Goal: Information Seeking & Learning: Compare options

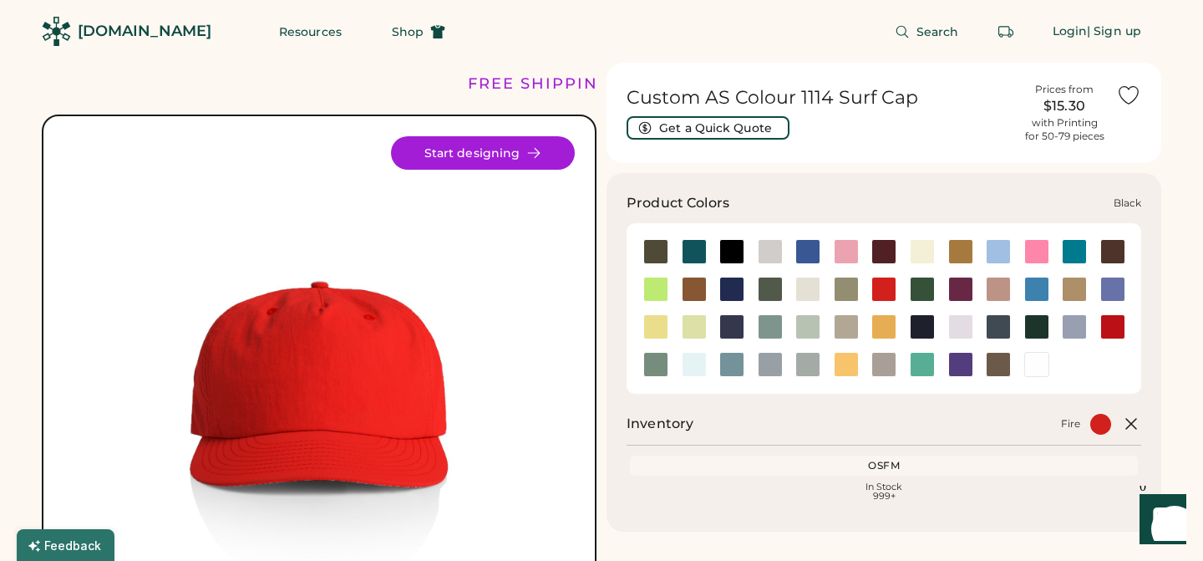
click at [728, 248] on div at bounding box center [732, 251] width 25 height 25
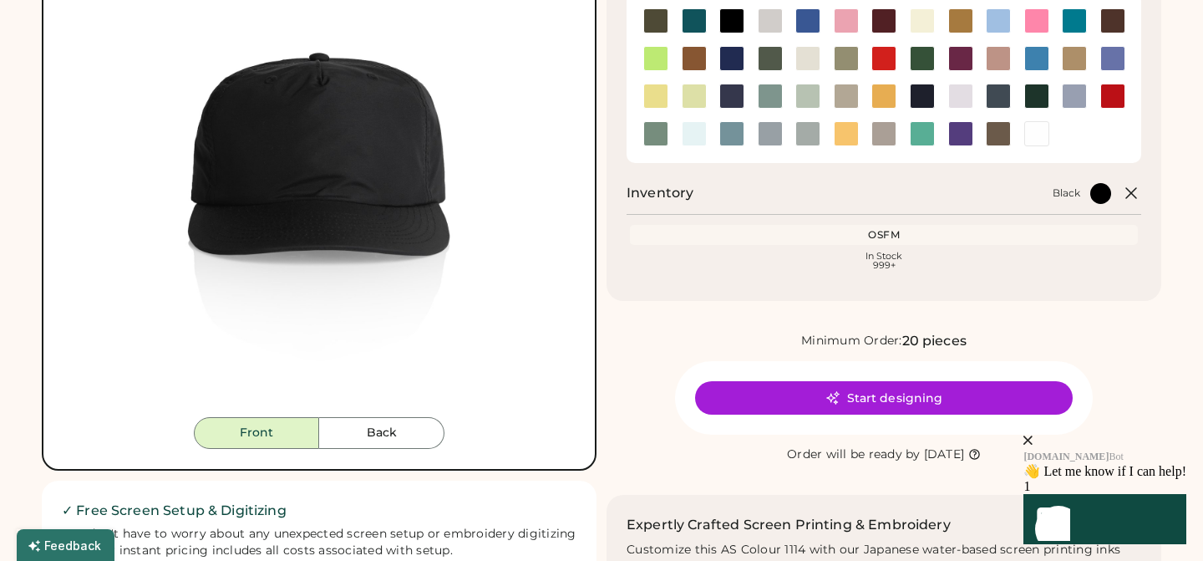
scroll to position [234, 0]
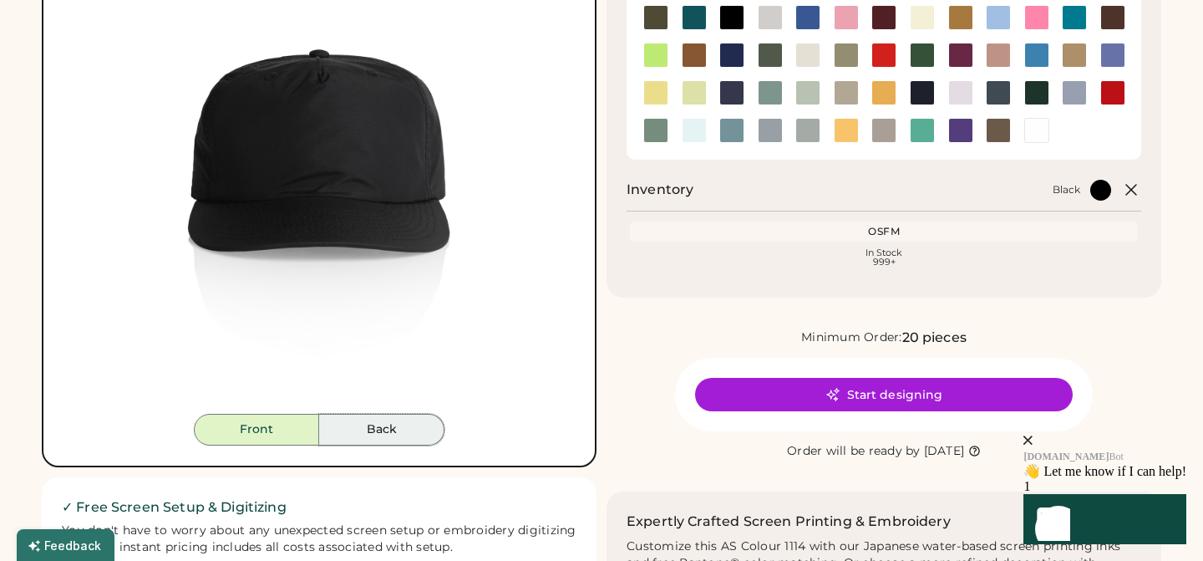
click at [363, 442] on button "Back" at bounding box center [381, 430] width 125 height 32
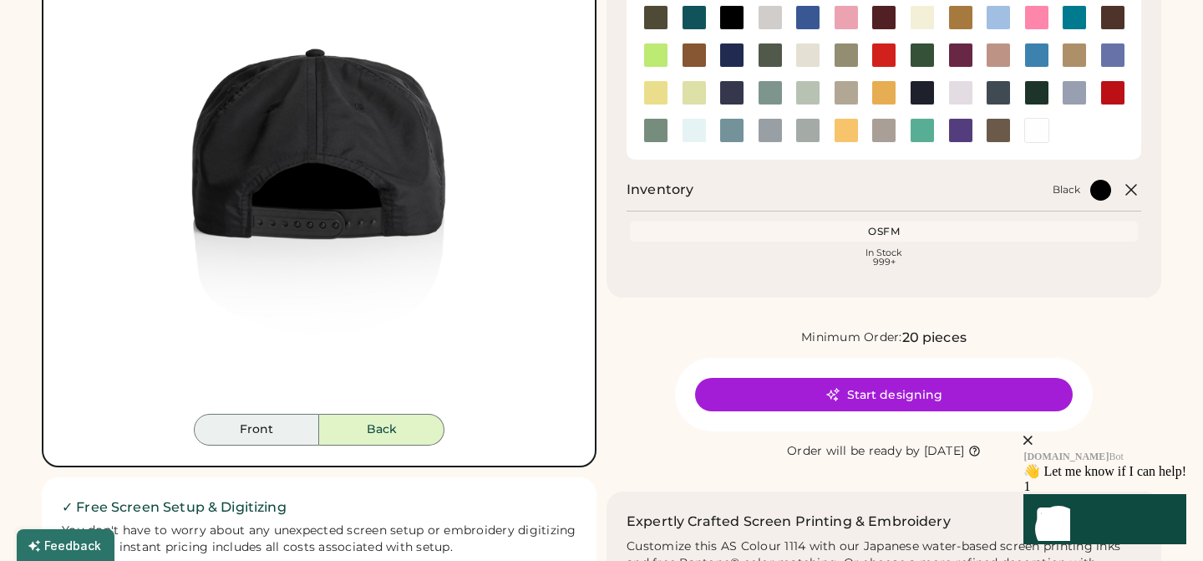
click at [267, 425] on button "Front" at bounding box center [256, 430] width 125 height 32
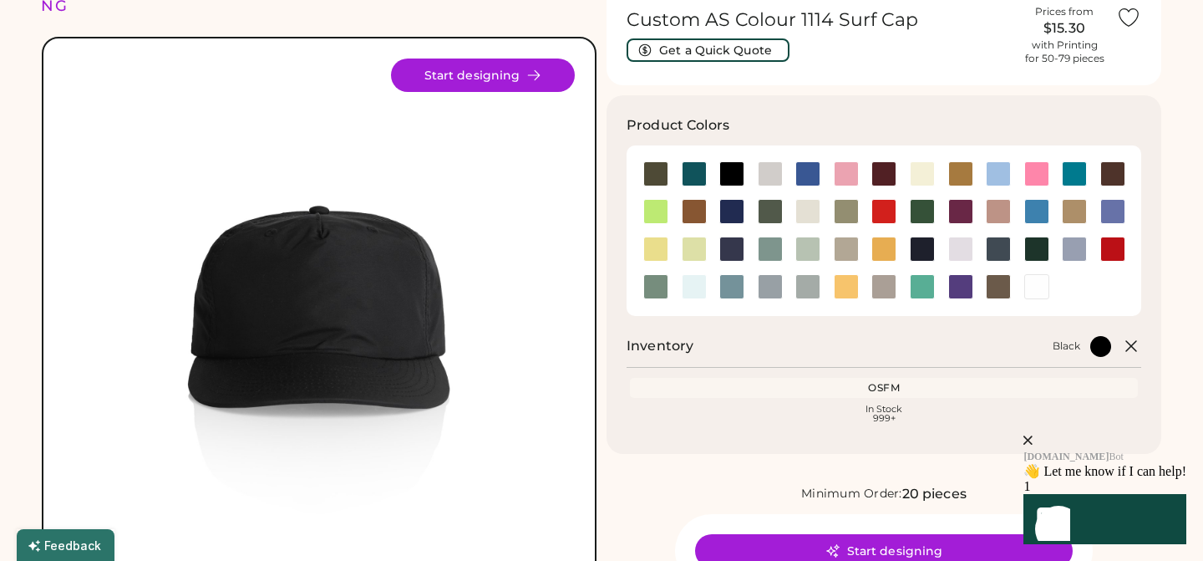
scroll to position [75, 0]
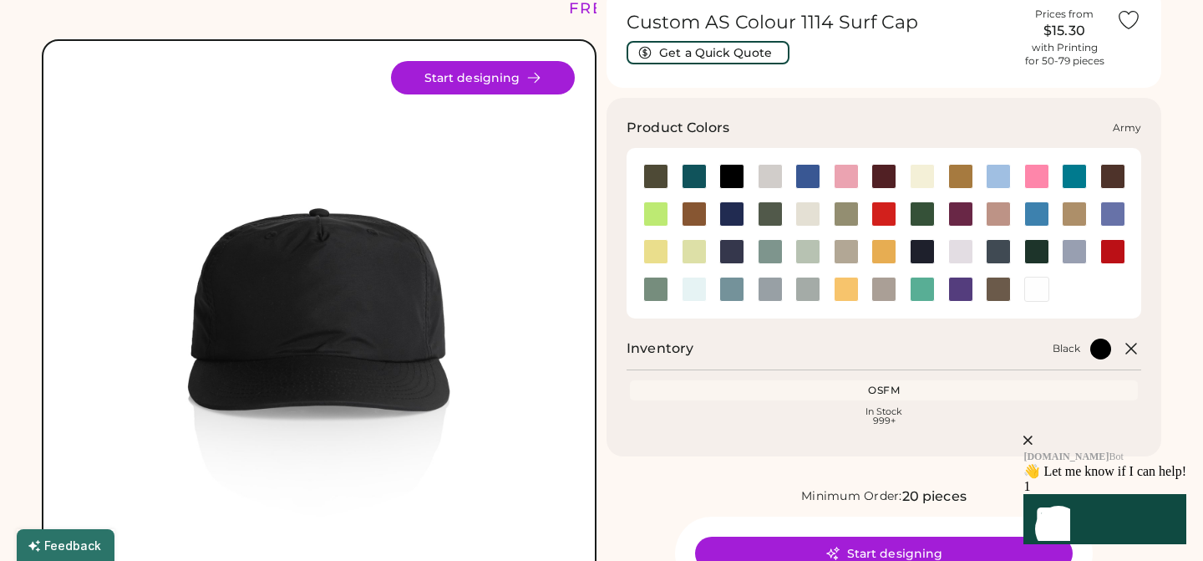
click at [651, 174] on div at bounding box center [656, 176] width 25 height 25
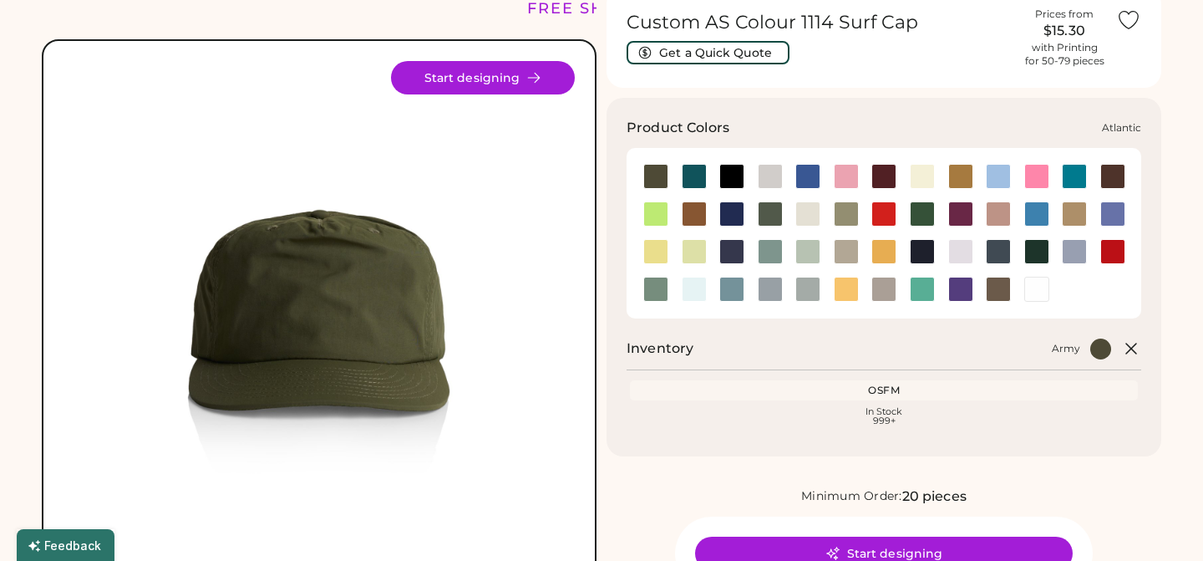
click at [690, 182] on div at bounding box center [694, 176] width 25 height 25
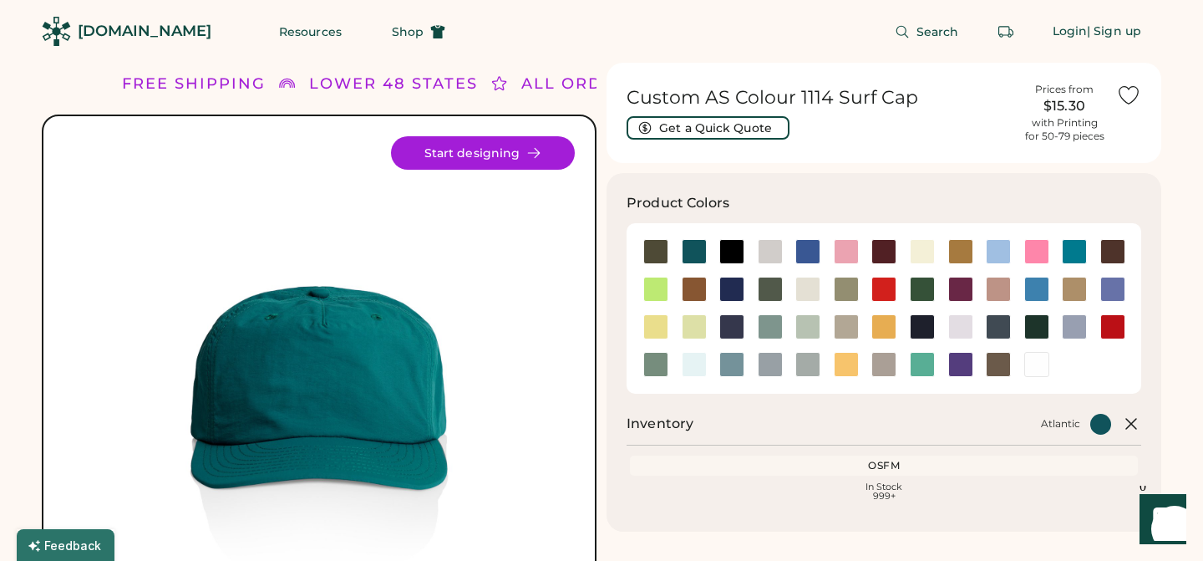
scroll to position [5, 0]
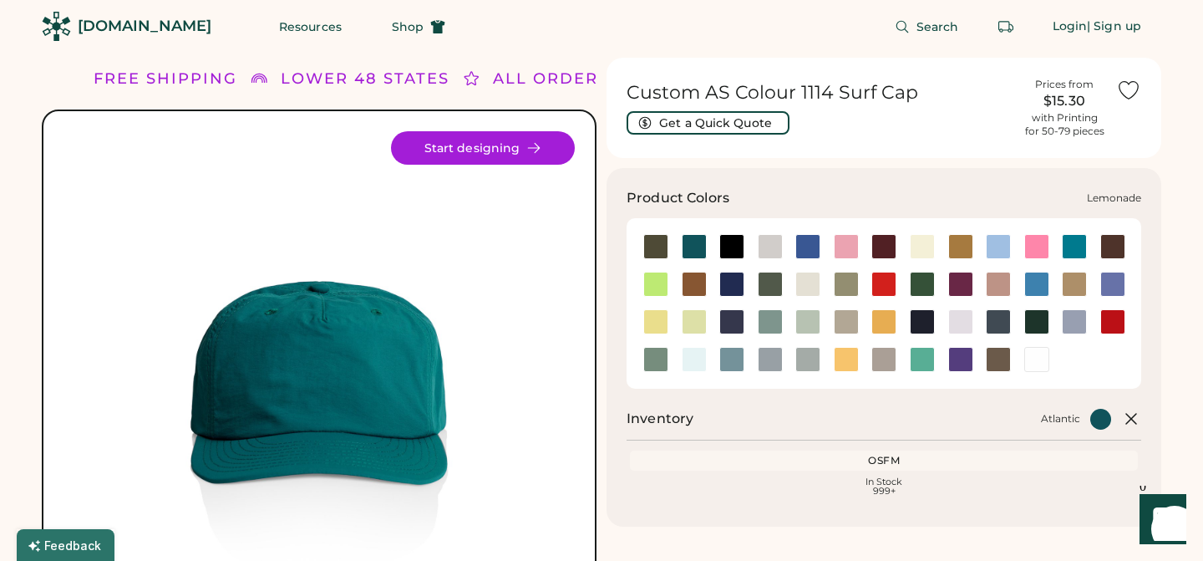
click at [664, 325] on div at bounding box center [656, 321] width 25 height 25
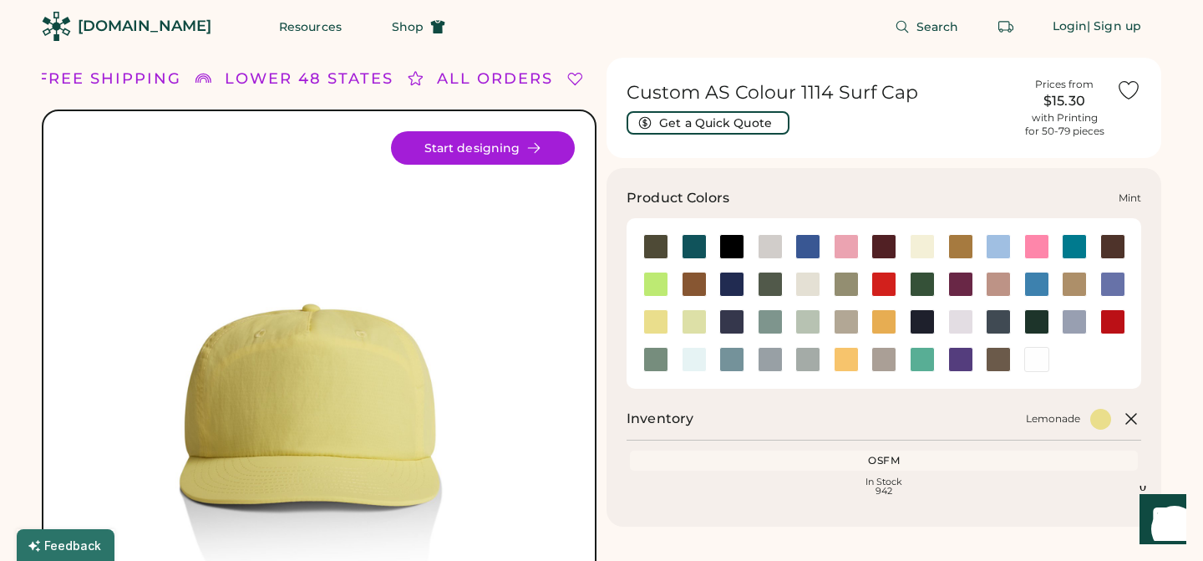
click at [810, 322] on div at bounding box center [808, 321] width 25 height 25
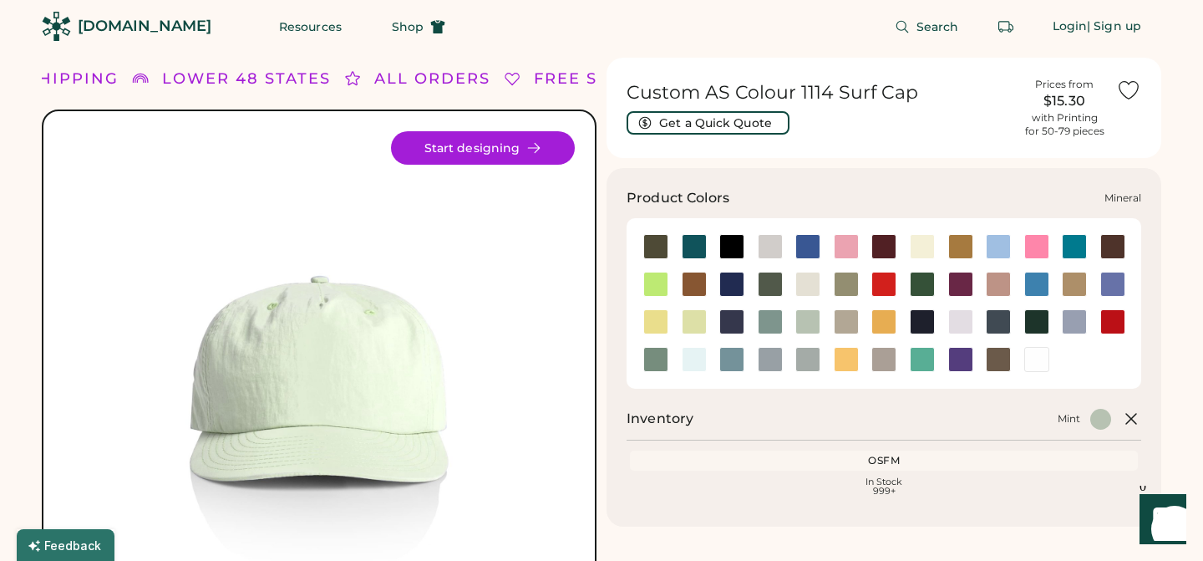
click at [761, 313] on div at bounding box center [770, 321] width 25 height 25
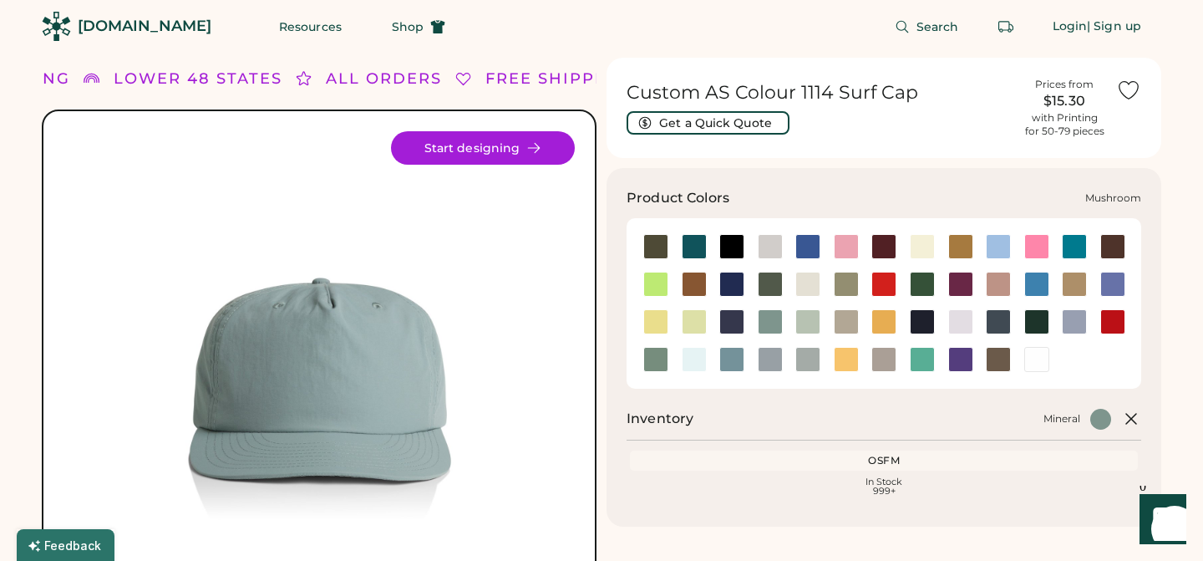
click at [847, 328] on div at bounding box center [846, 321] width 25 height 25
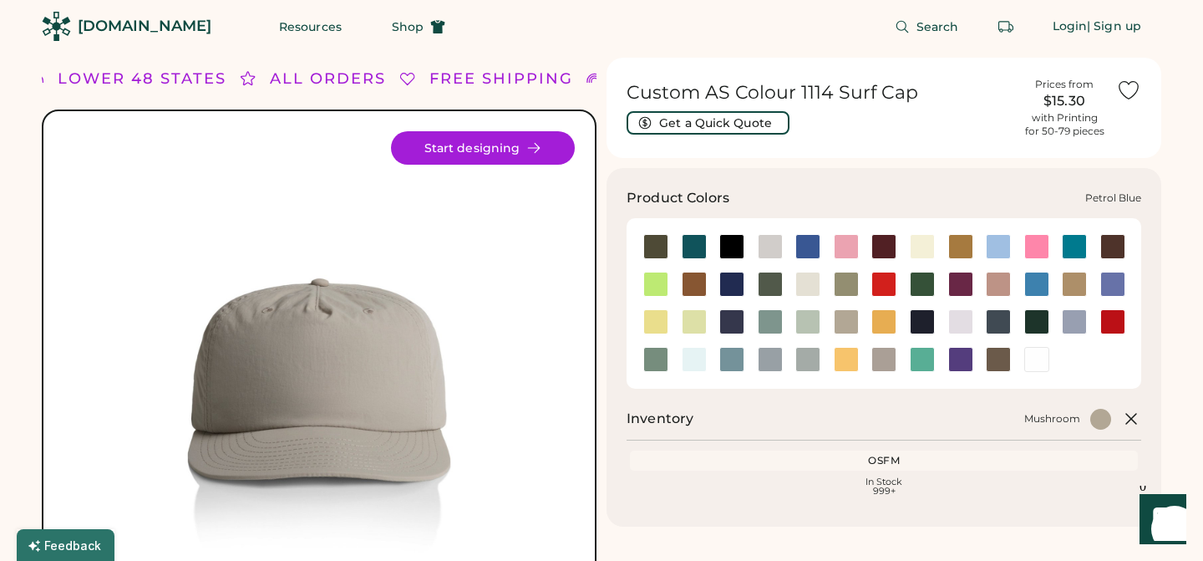
click at [992, 320] on div at bounding box center [998, 321] width 25 height 25
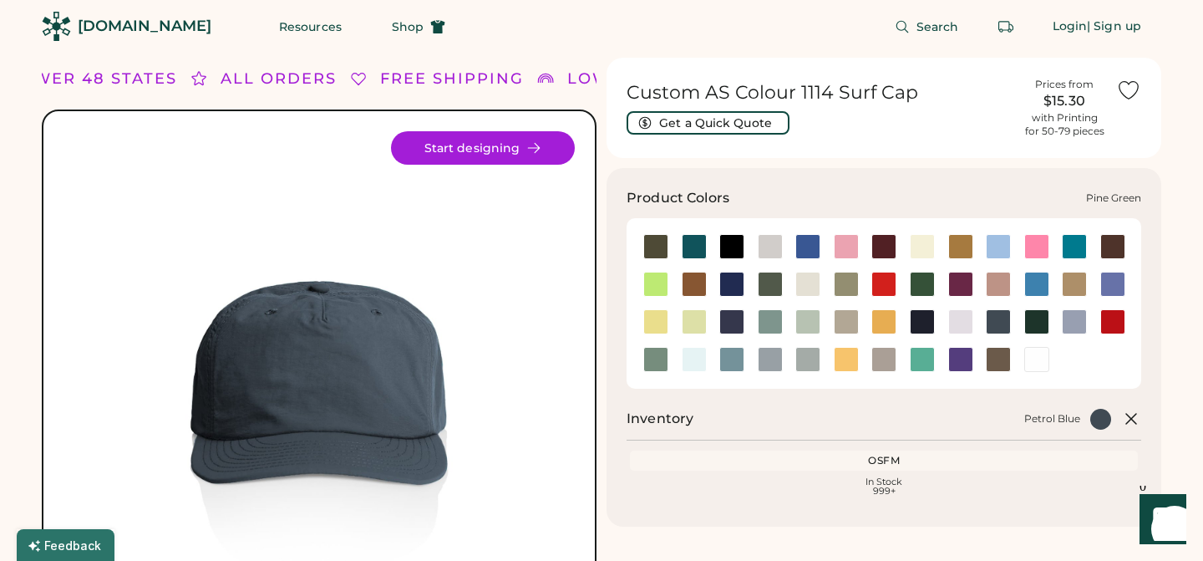
click at [1051, 320] on div at bounding box center [1036, 321] width 38 height 25
click at [1035, 320] on div at bounding box center [1037, 321] width 25 height 25
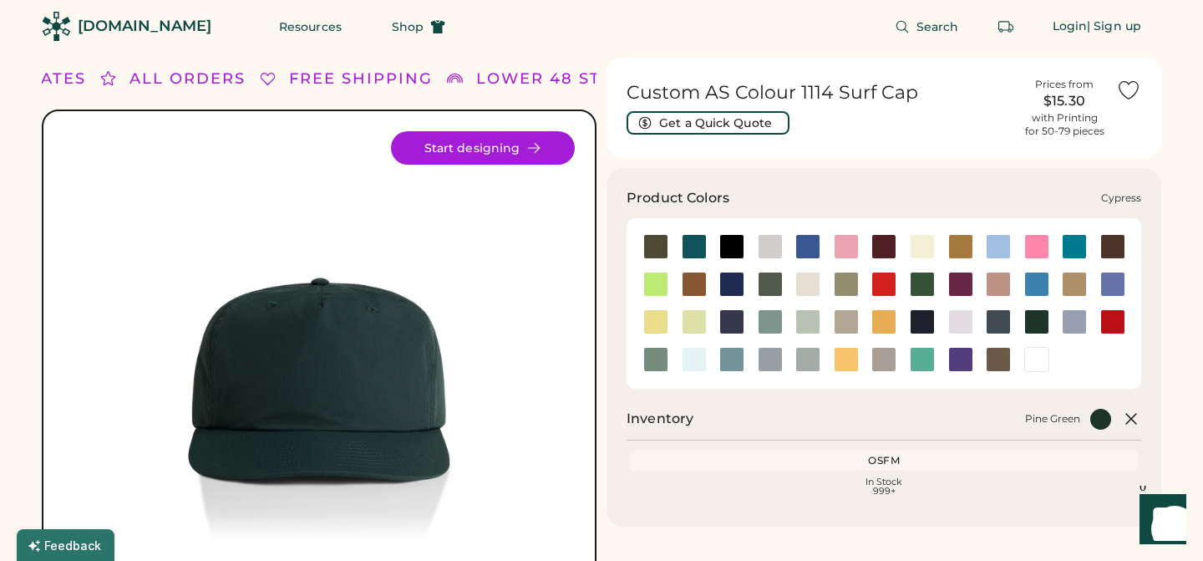
click at [768, 282] on div at bounding box center [770, 284] width 25 height 25
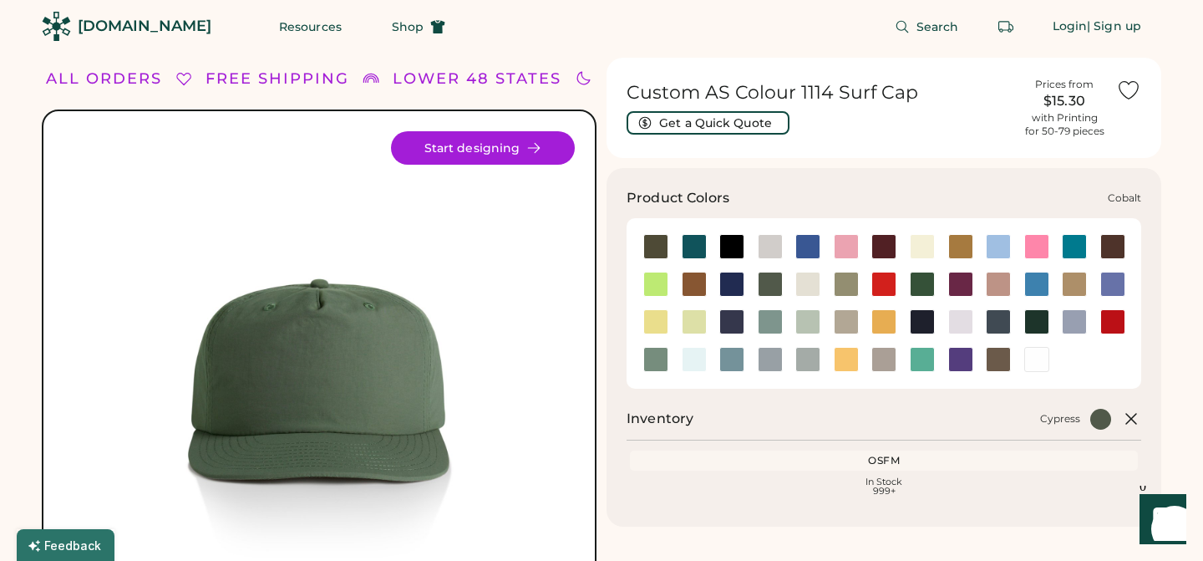
click at [721, 287] on div at bounding box center [732, 284] width 25 height 25
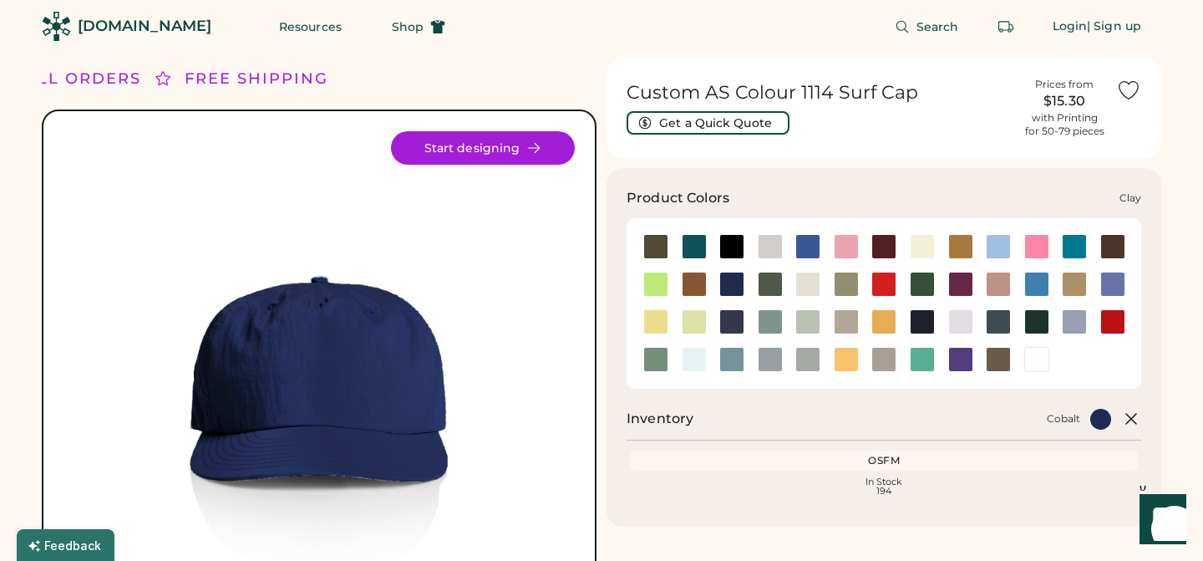
click at [697, 277] on div at bounding box center [694, 284] width 25 height 25
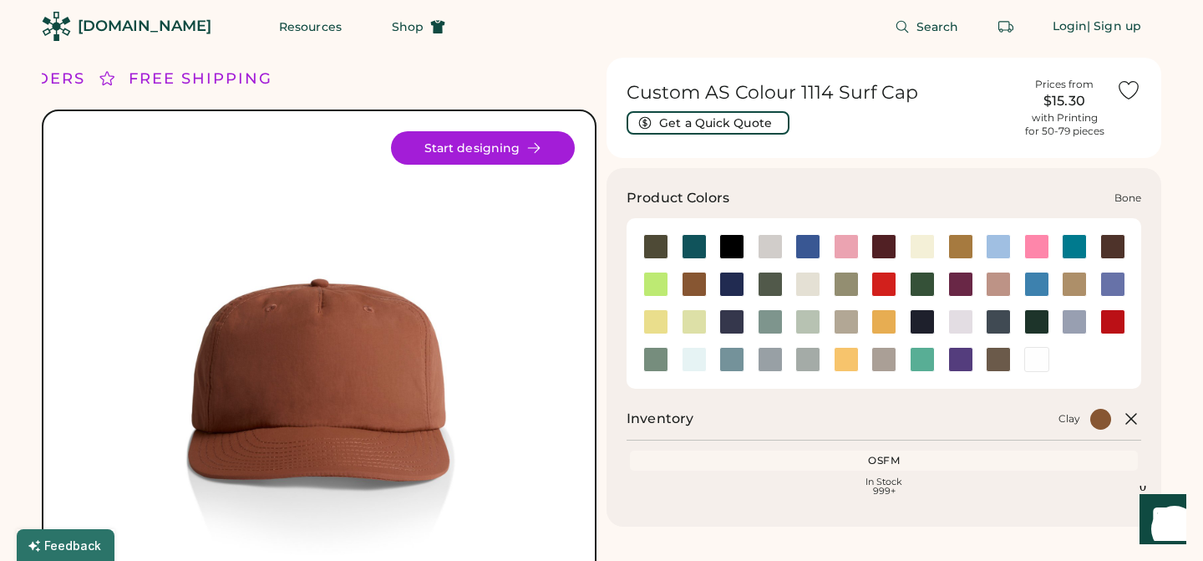
click at [776, 252] on div at bounding box center [770, 246] width 25 height 25
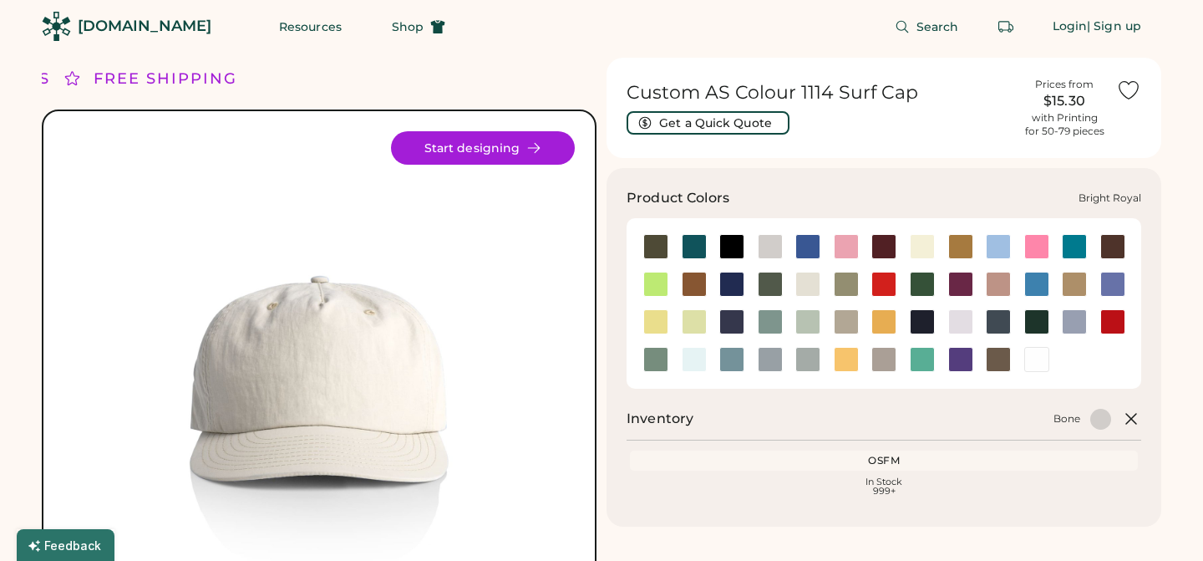
click at [813, 251] on div at bounding box center [808, 246] width 25 height 25
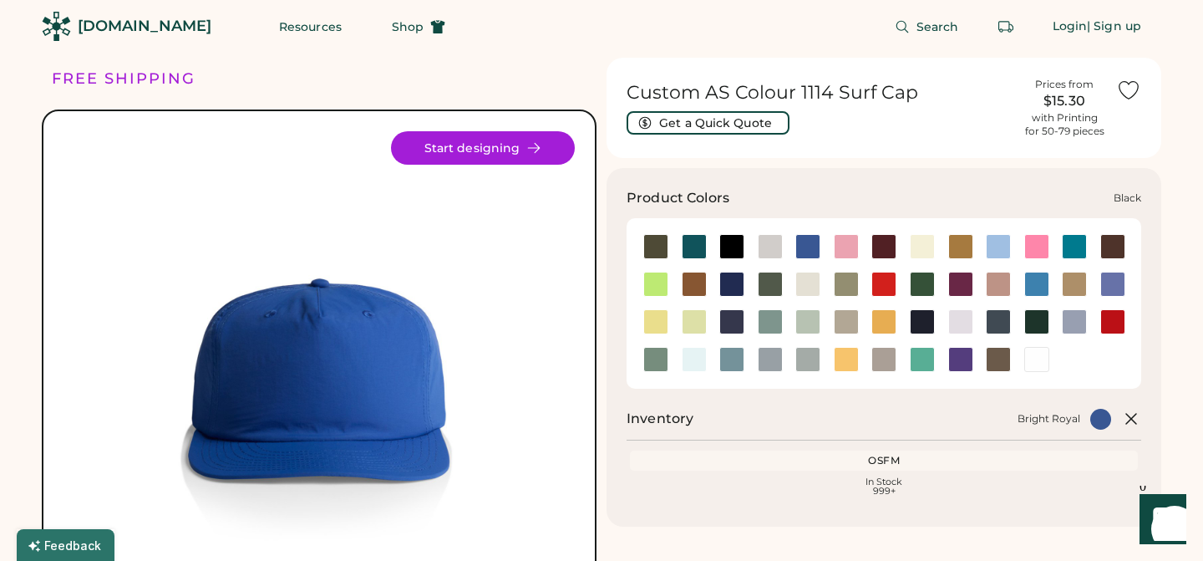
click at [729, 248] on div at bounding box center [732, 246] width 25 height 25
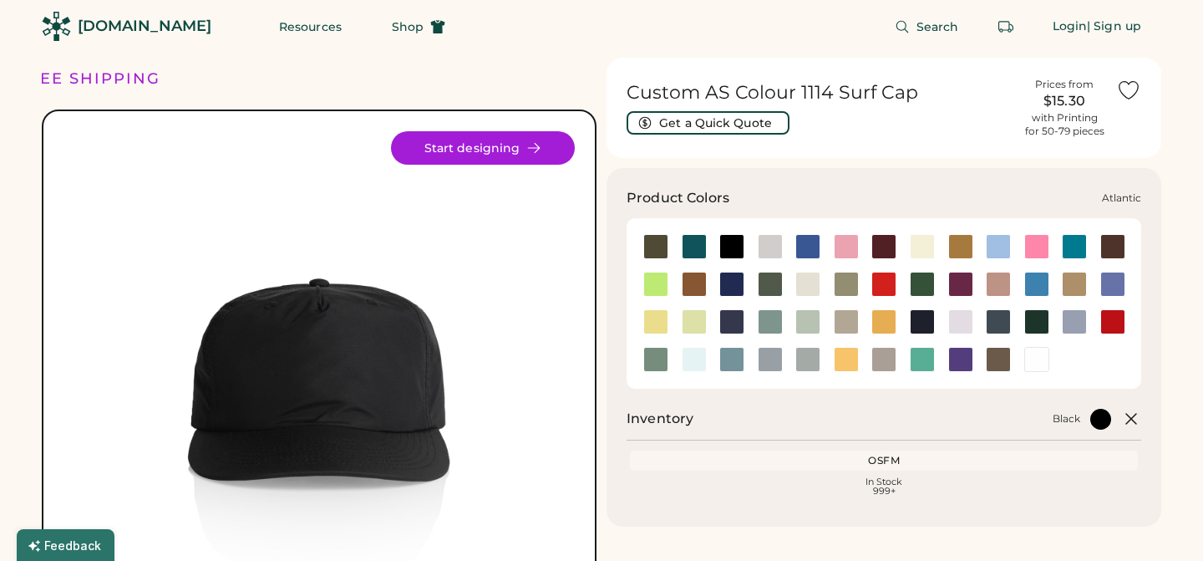
click at [698, 252] on div at bounding box center [694, 246] width 25 height 25
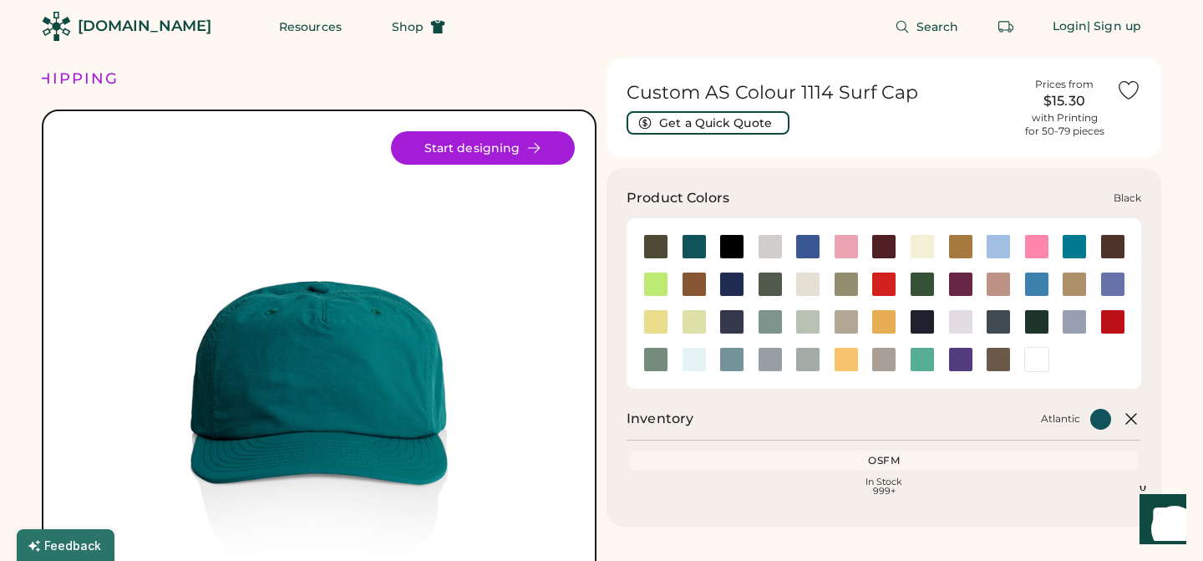
click at [746, 247] on div at bounding box center [732, 246] width 38 height 25
click at [742, 247] on div at bounding box center [732, 246] width 25 height 25
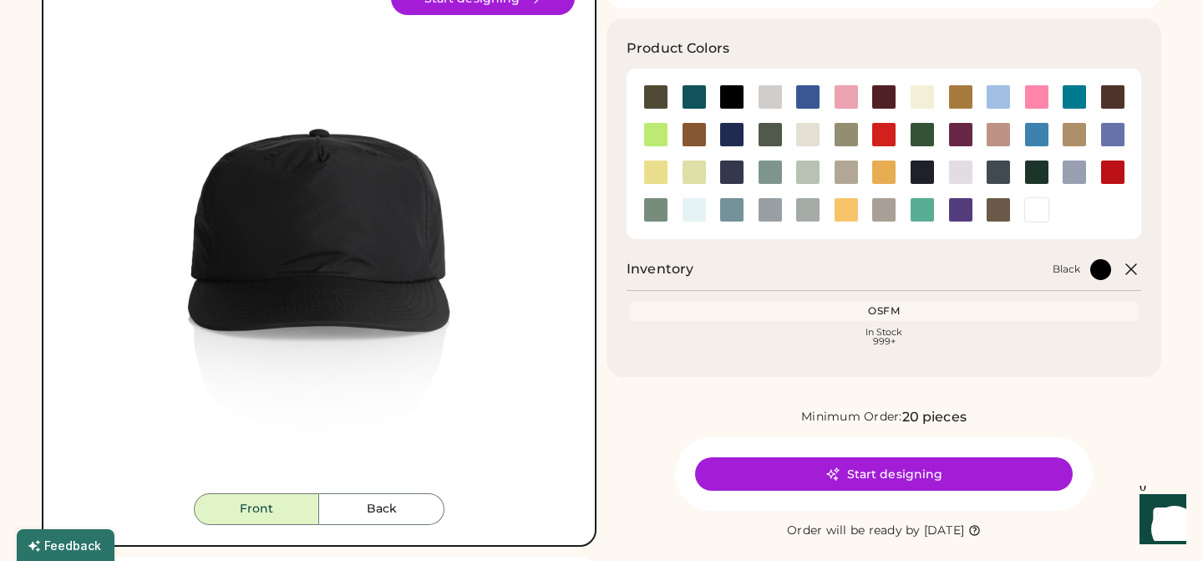
scroll to position [121, 0]
